Goal: Navigation & Orientation: Find specific page/section

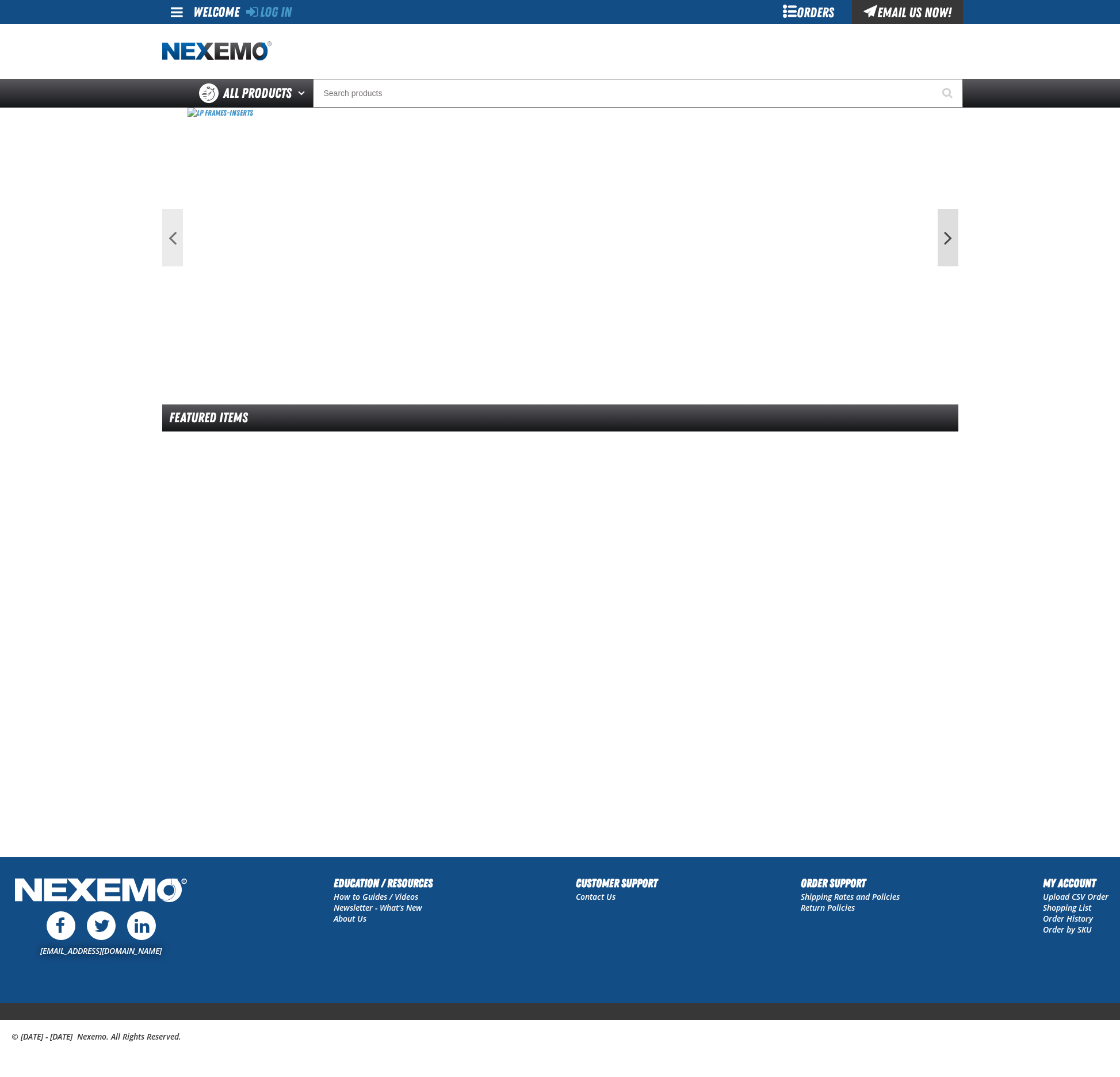
click at [947, 237] on button "Next" at bounding box center [948, 237] width 21 height 57
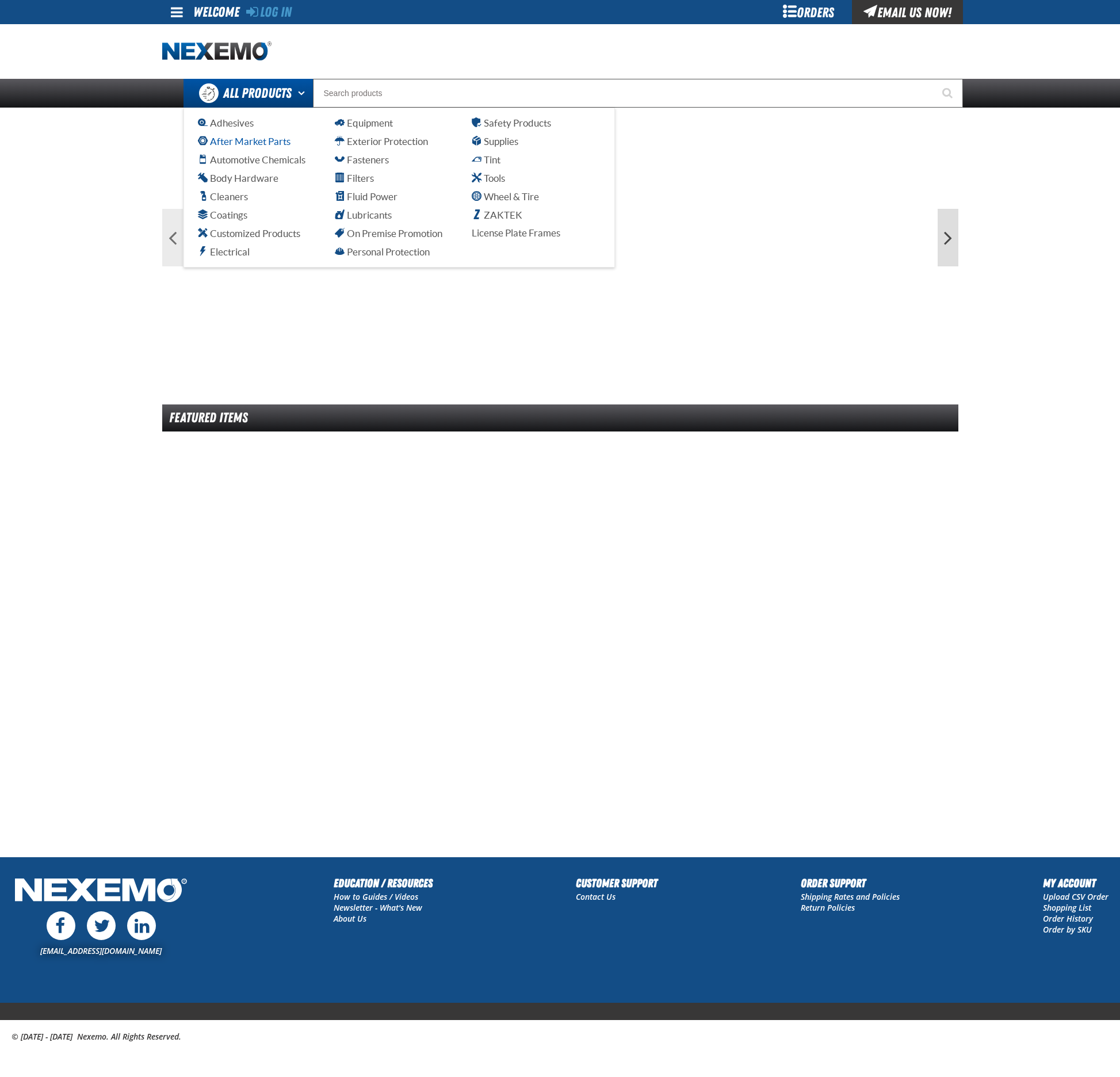
click at [255, 142] on span "After Market Parts" at bounding box center [244, 141] width 93 height 11
click at [242, 122] on span "Adhesives" at bounding box center [226, 123] width 56 height 11
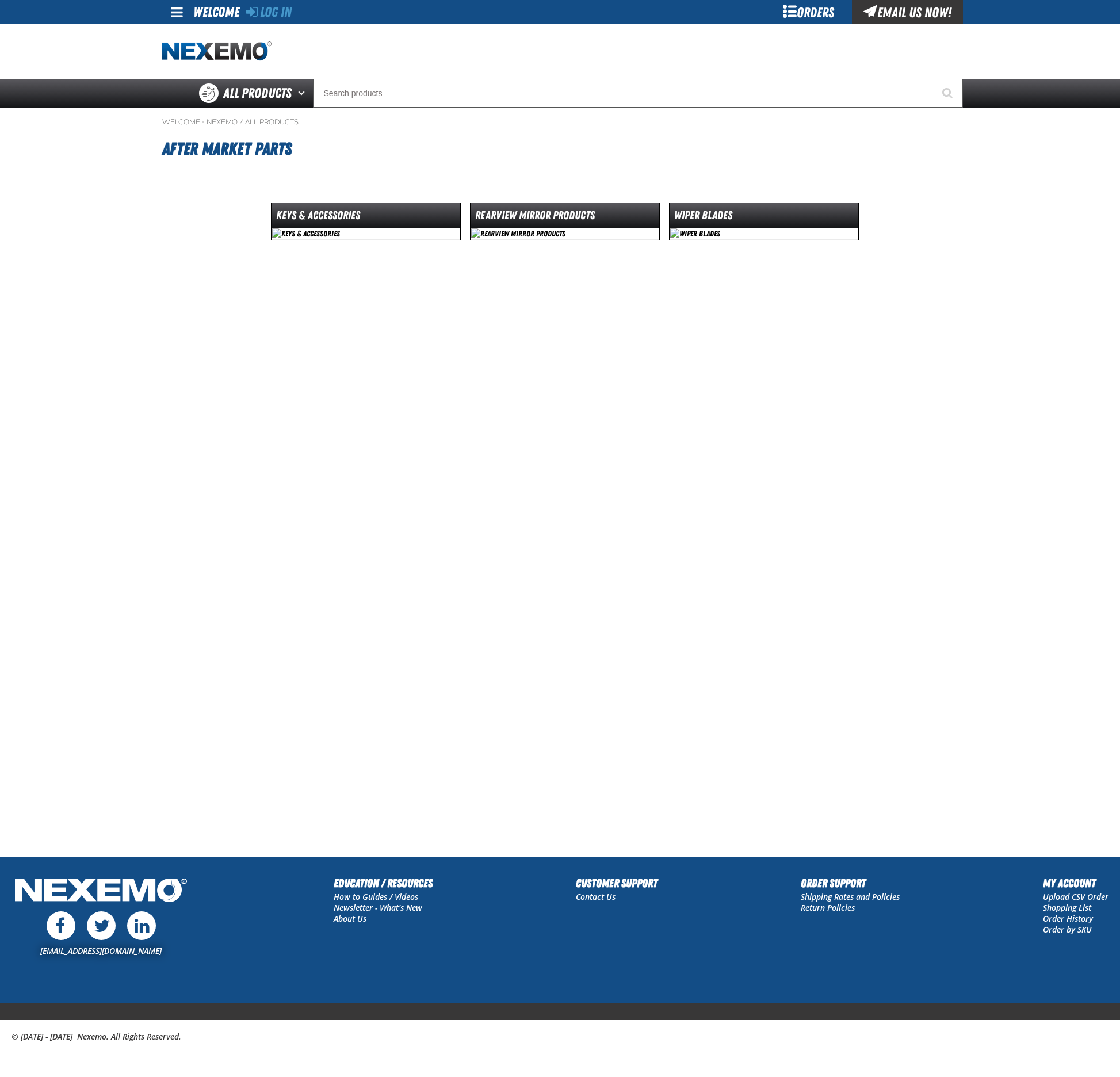
click at [292, 234] on img at bounding box center [365, 234] width 189 height 12
click at [508, 231] on img at bounding box center [565, 234] width 189 height 12
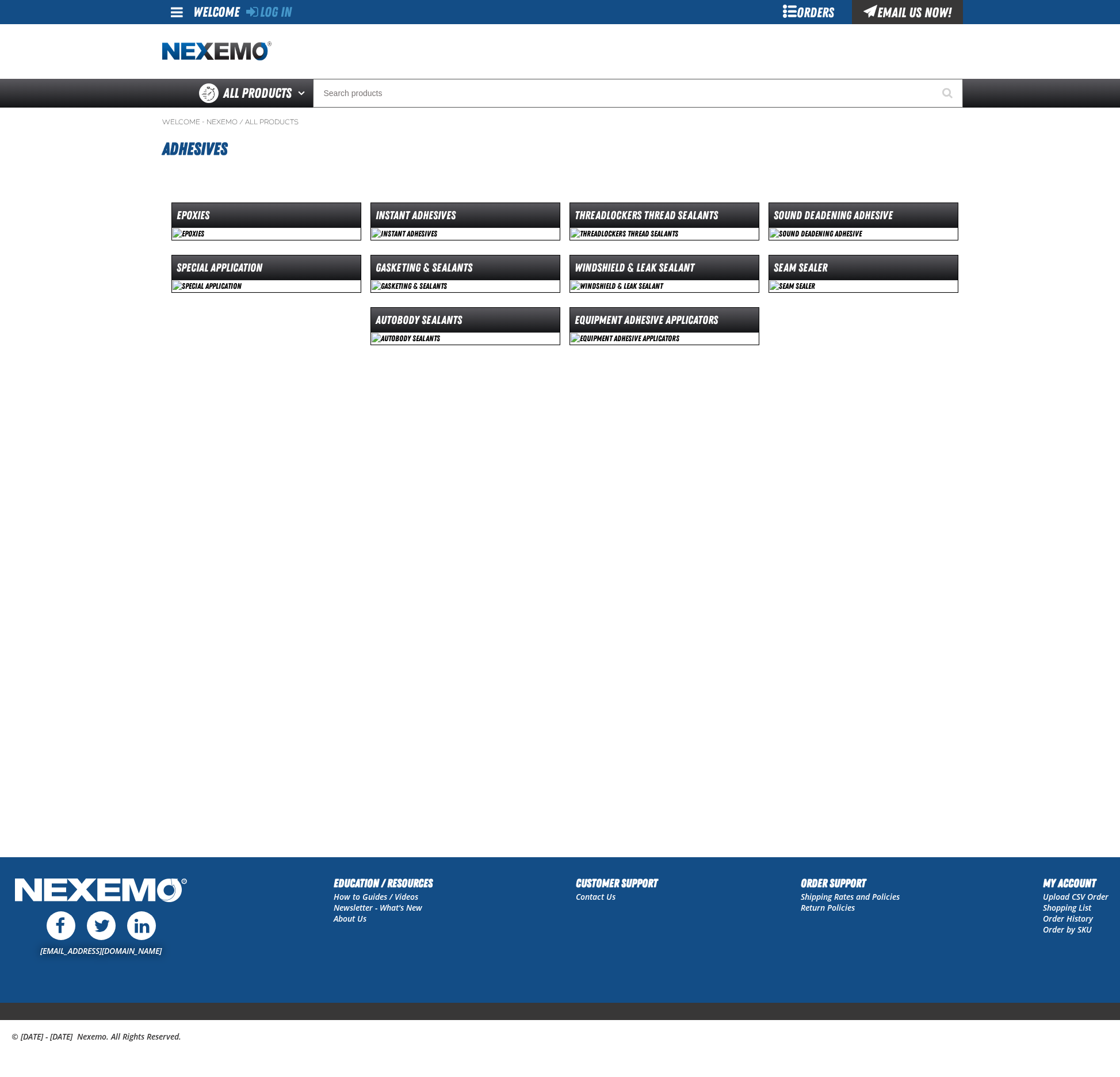
click at [264, 230] on img at bounding box center [266, 234] width 189 height 12
